Goal: Navigation & Orientation: Find specific page/section

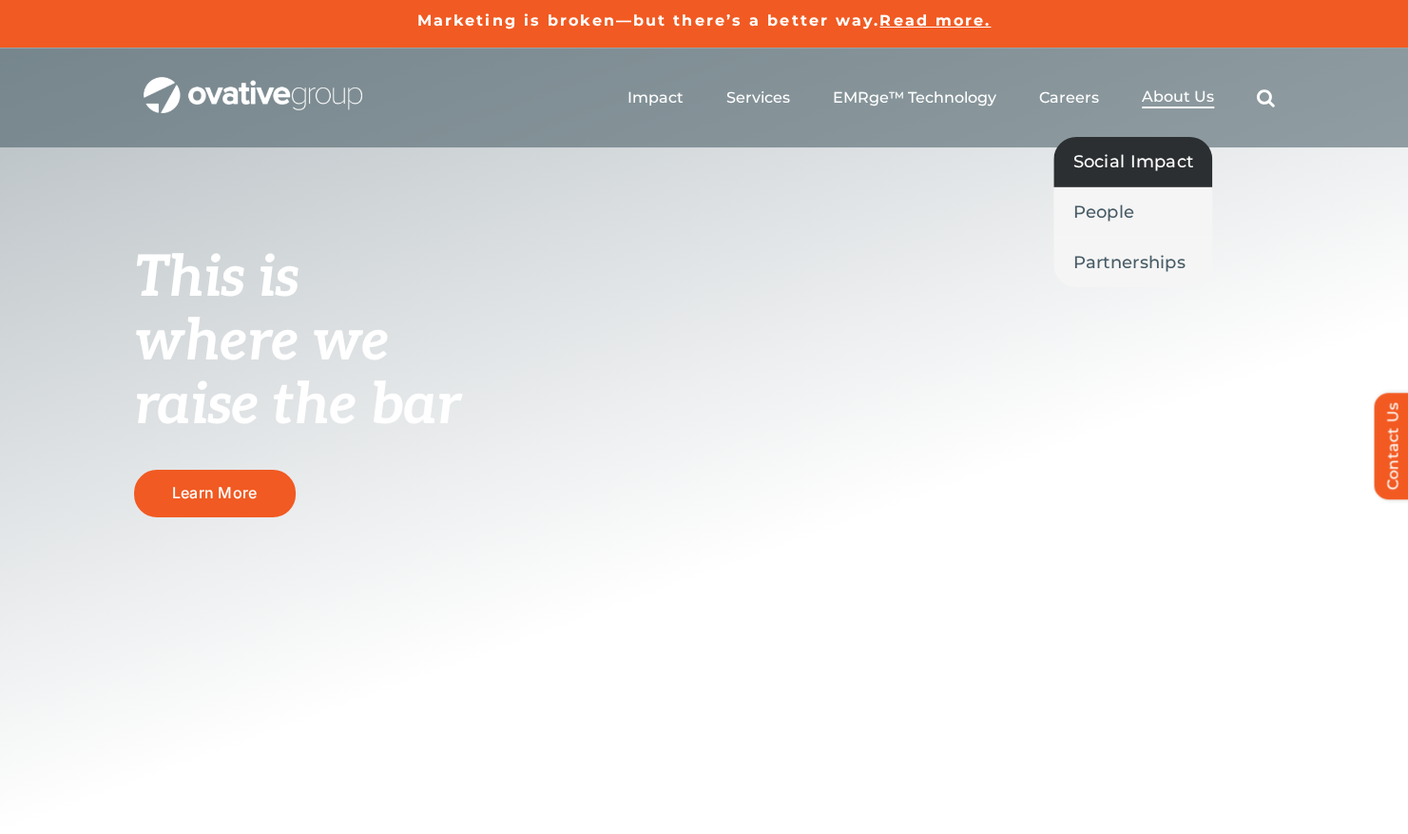
click at [1130, 160] on span "Social Impact" at bounding box center [1132, 161] width 121 height 27
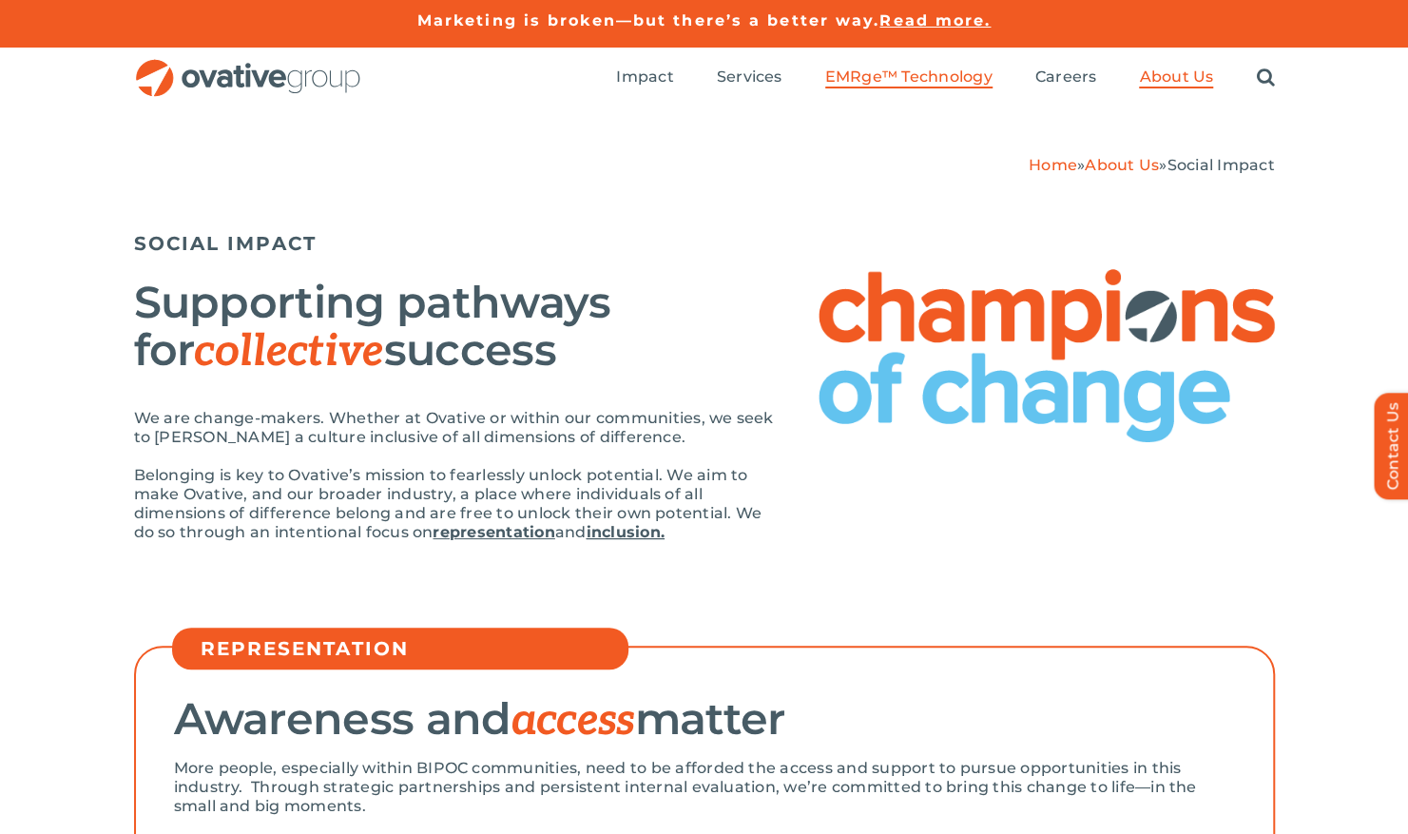
click at [886, 74] on span "EMRge™ Technology" at bounding box center [908, 76] width 167 height 19
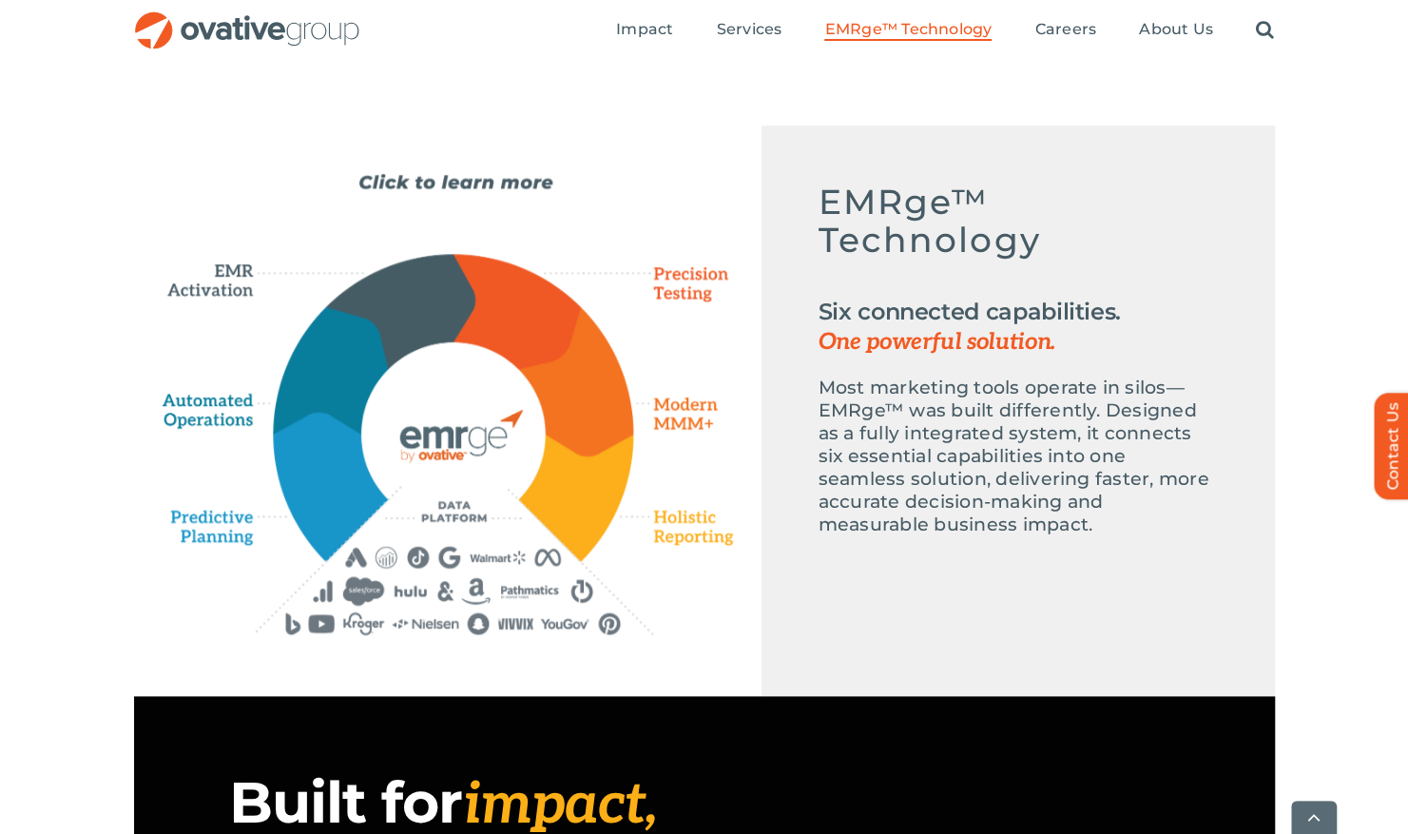
scroll to position [836, 0]
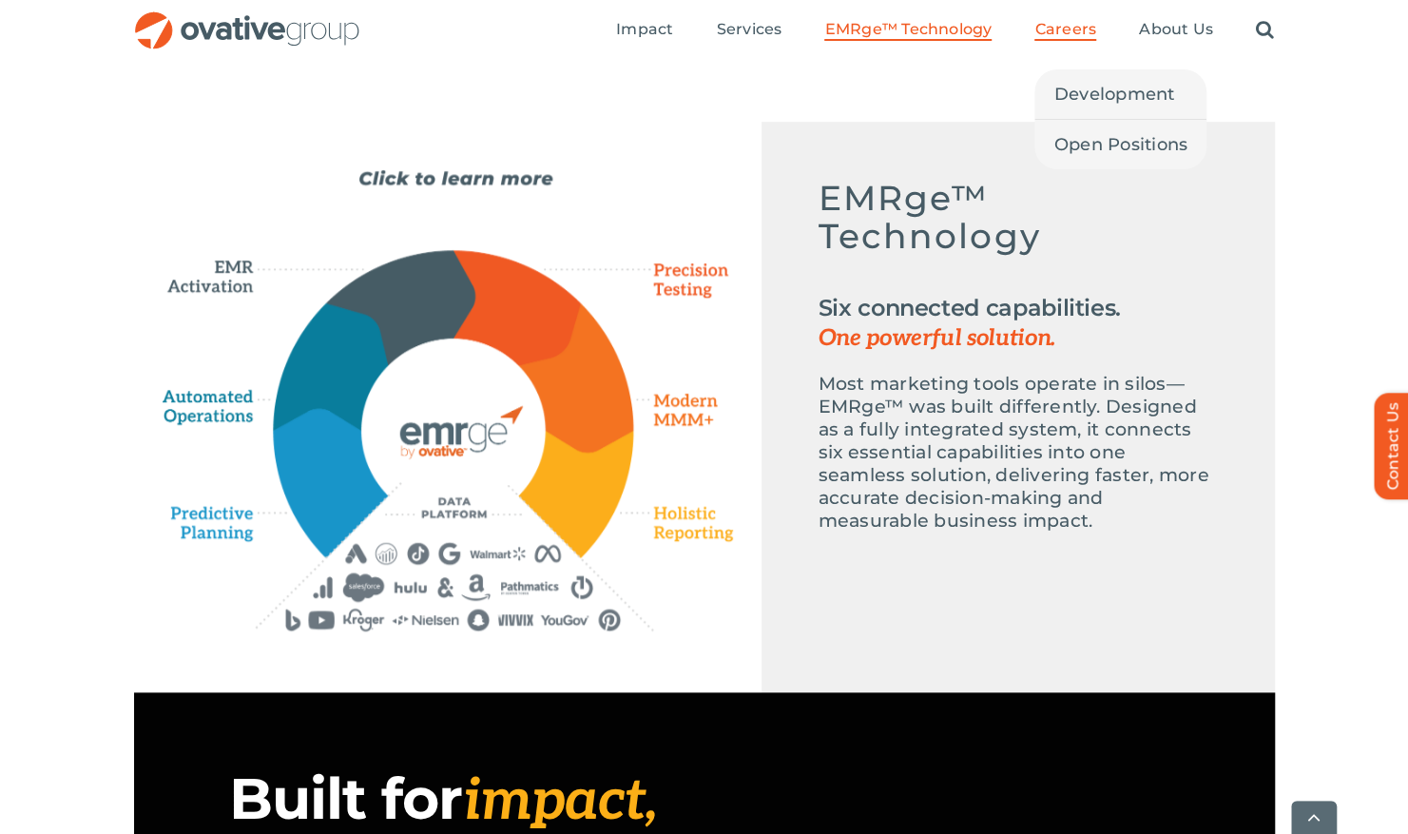
click at [1069, 34] on span "Careers" at bounding box center [1065, 29] width 62 height 19
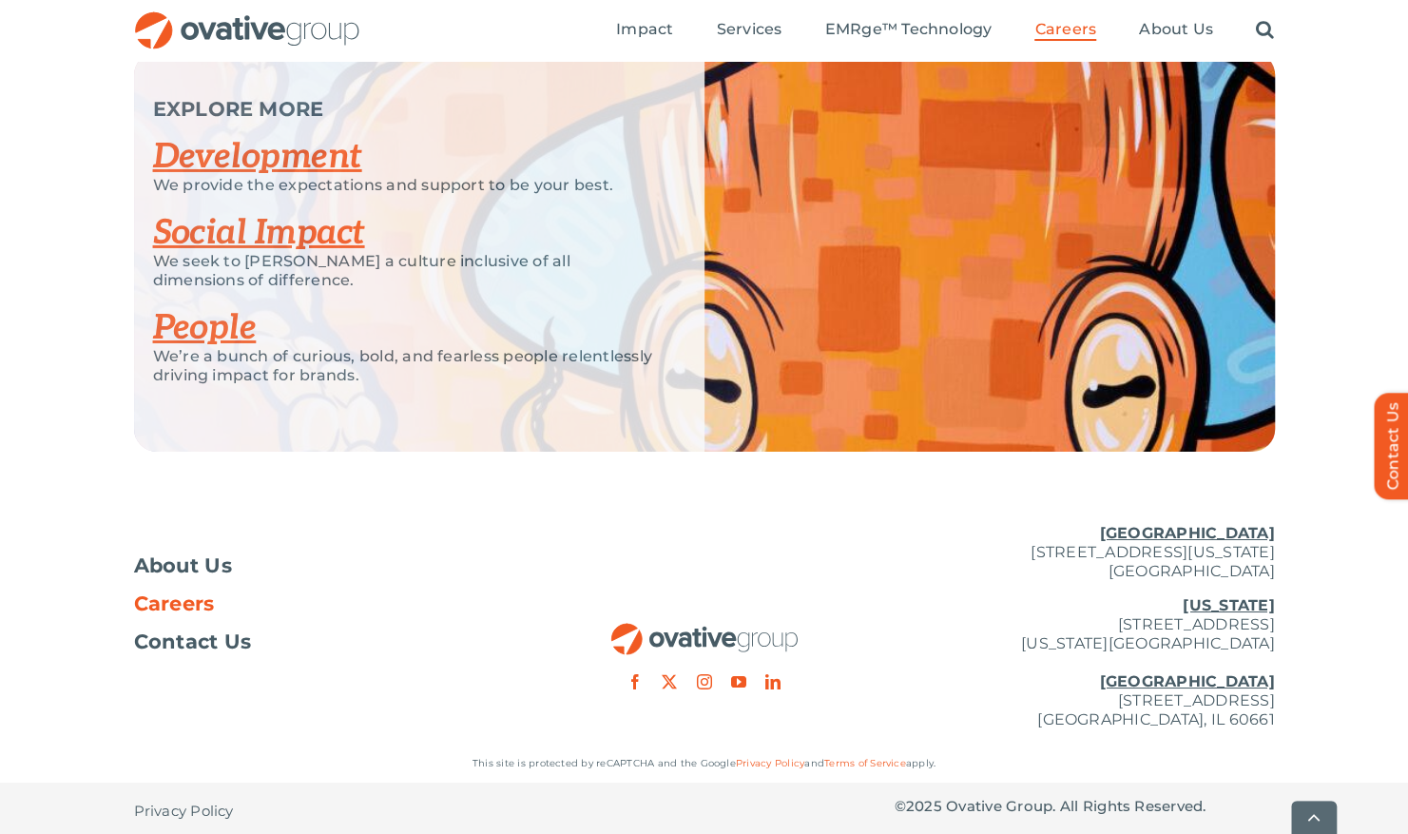
scroll to position [3730, 0]
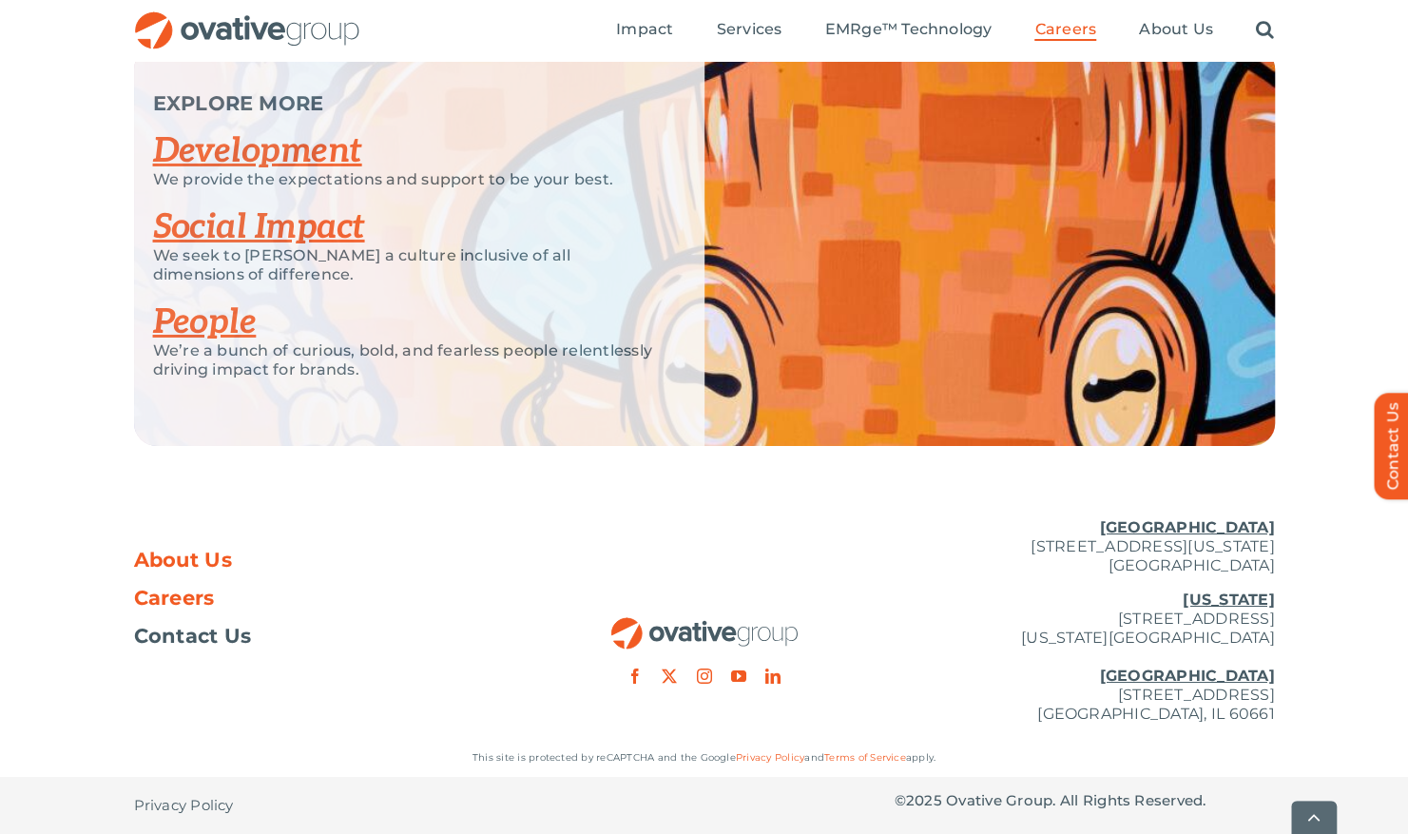
click at [184, 557] on span "About Us" at bounding box center [183, 559] width 99 height 19
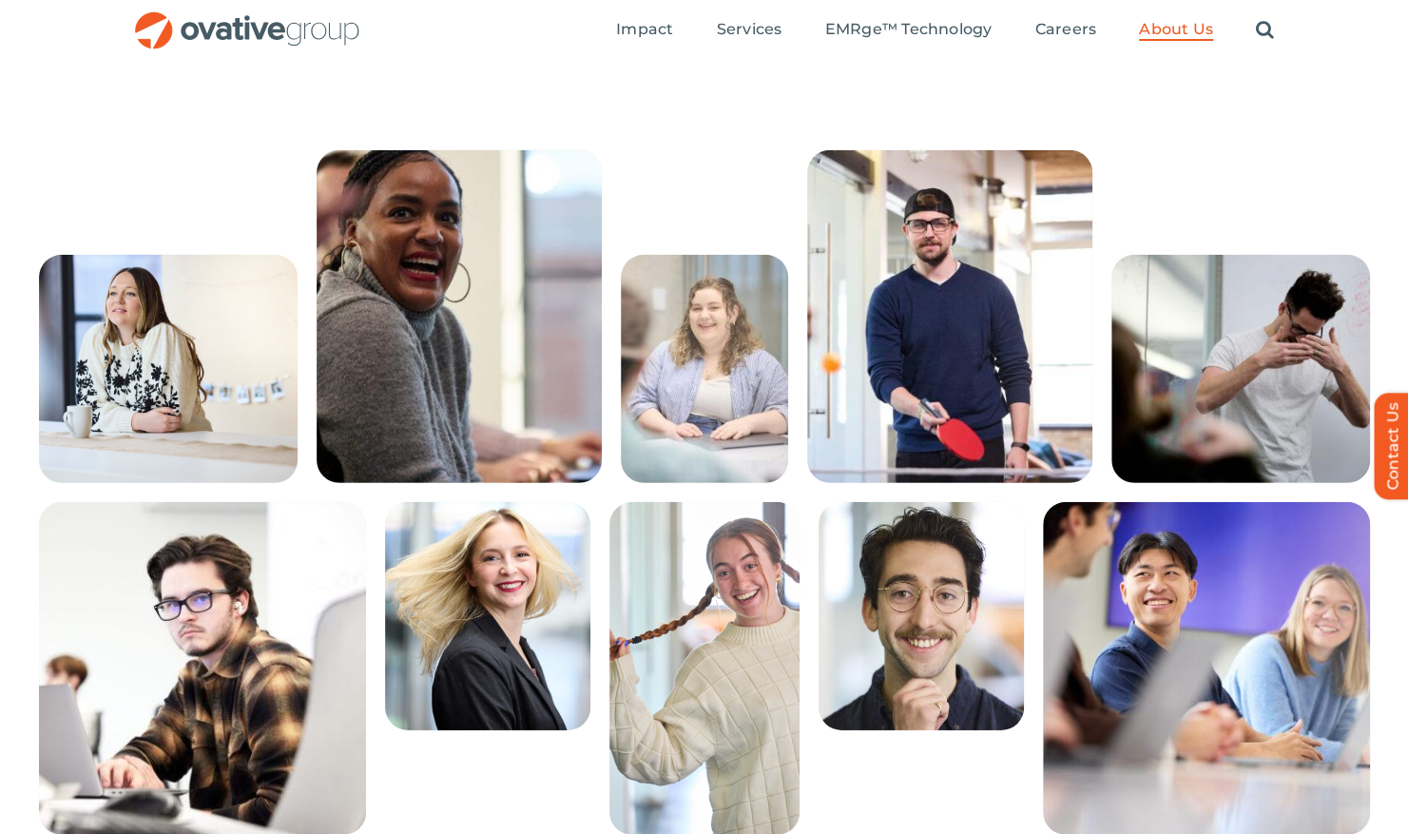
scroll to position [3106, 0]
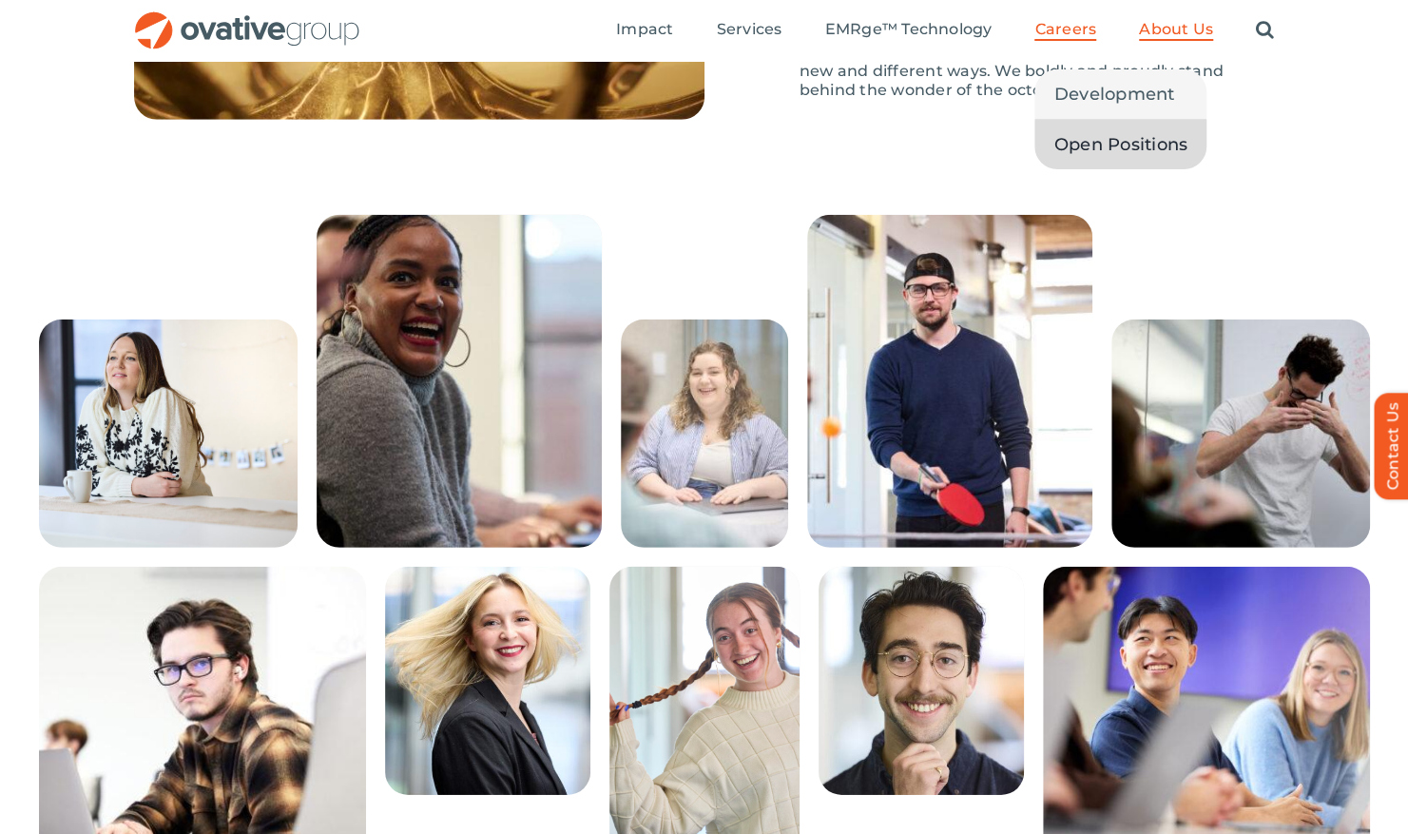
click at [1084, 144] on span "Open Positions" at bounding box center [1120, 144] width 134 height 27
